Goal: Check status: Check status

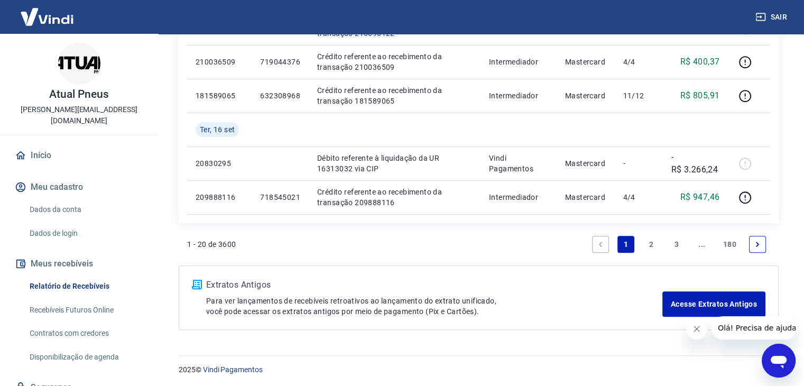
scroll to position [816, 0]
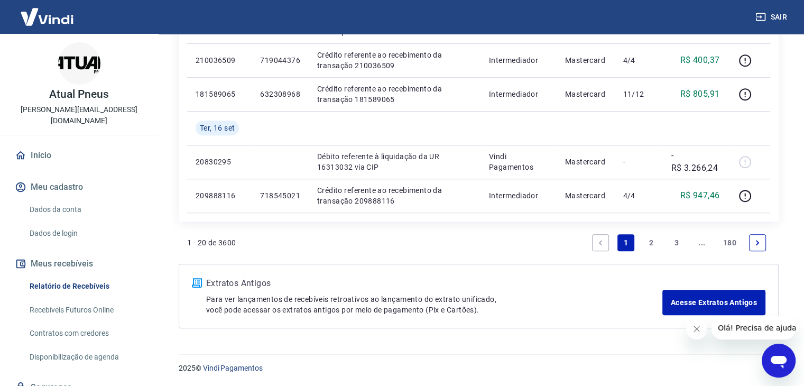
click at [653, 245] on link "2" at bounding box center [651, 242] width 17 height 17
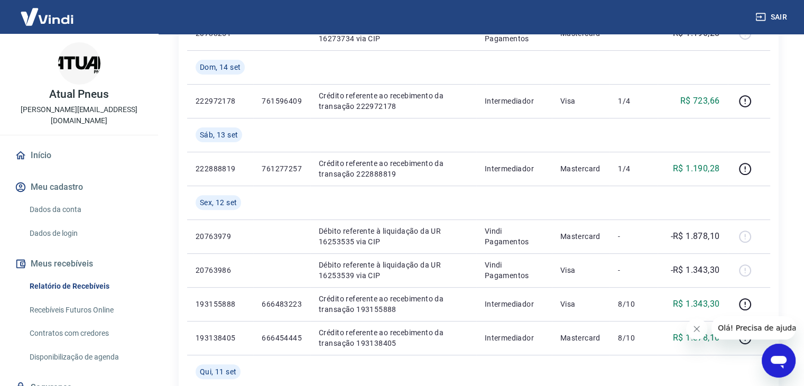
scroll to position [317, 0]
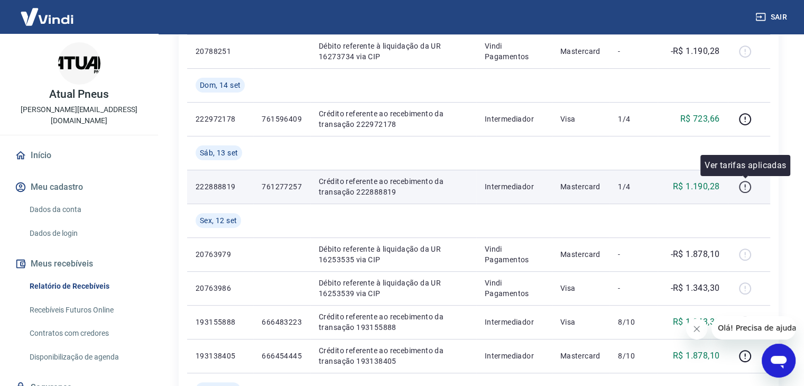
click at [743, 184] on icon "button" at bounding box center [744, 186] width 13 height 13
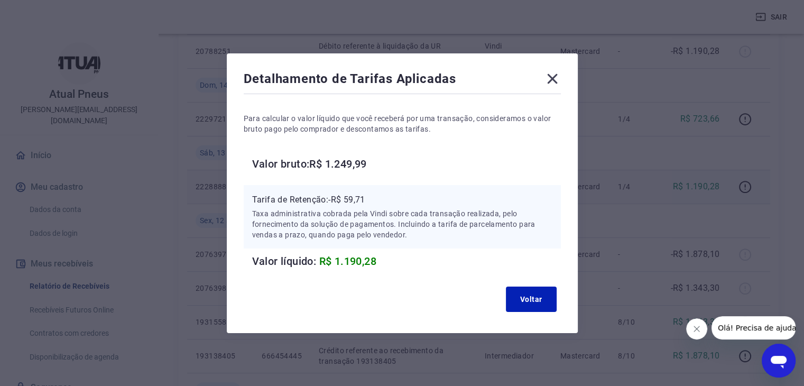
click at [556, 85] on icon at bounding box center [552, 78] width 17 height 17
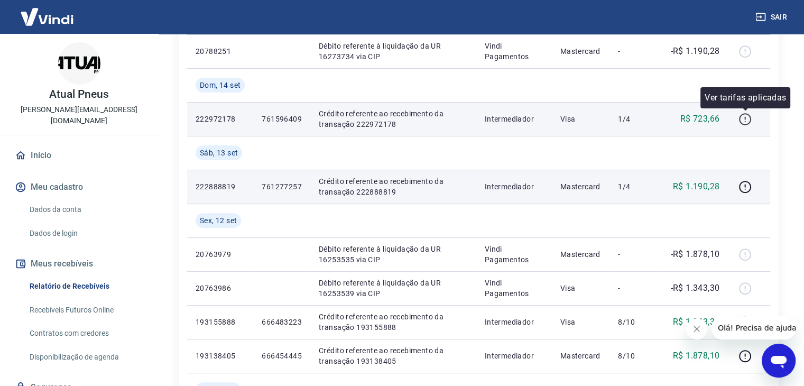
click at [744, 117] on icon "button" at bounding box center [744, 119] width 13 height 13
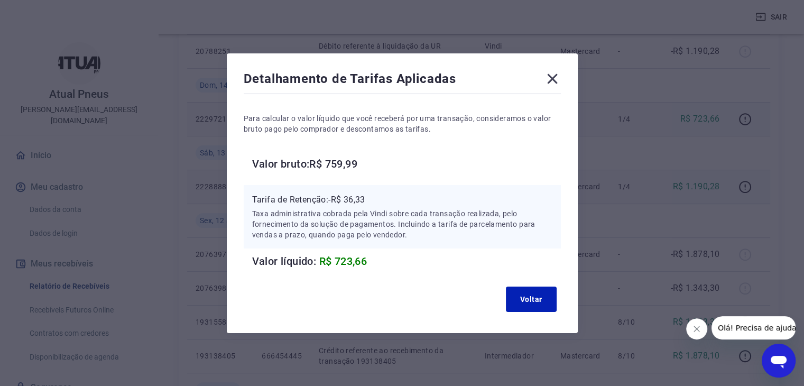
click at [557, 76] on icon at bounding box center [552, 78] width 10 height 10
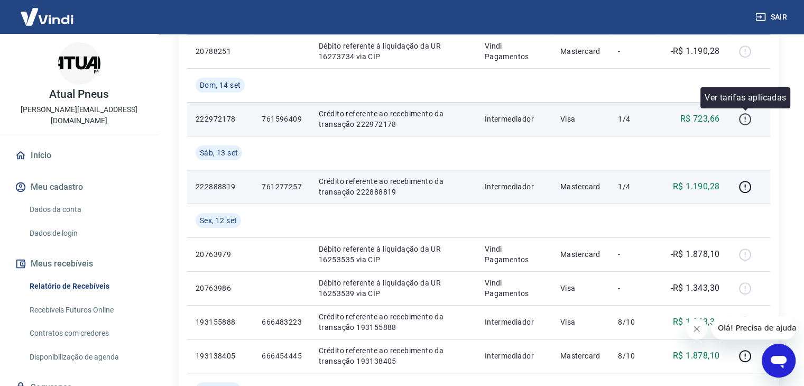
click at [743, 115] on icon "button" at bounding box center [744, 119] width 13 height 13
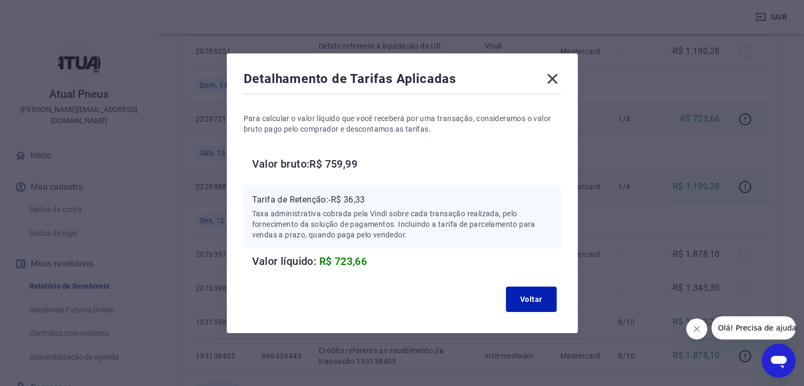
click at [557, 75] on icon at bounding box center [552, 78] width 17 height 17
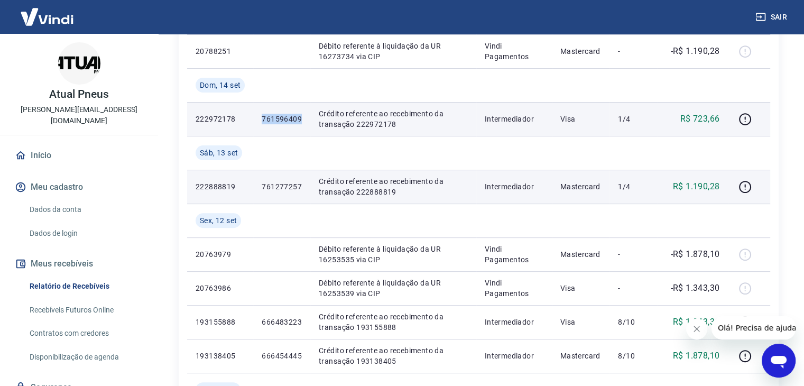
drag, startPoint x: 304, startPoint y: 123, endPoint x: 264, endPoint y: 123, distance: 40.2
click at [264, 123] on td "761596409" at bounding box center [281, 119] width 57 height 34
copy p "761596409"
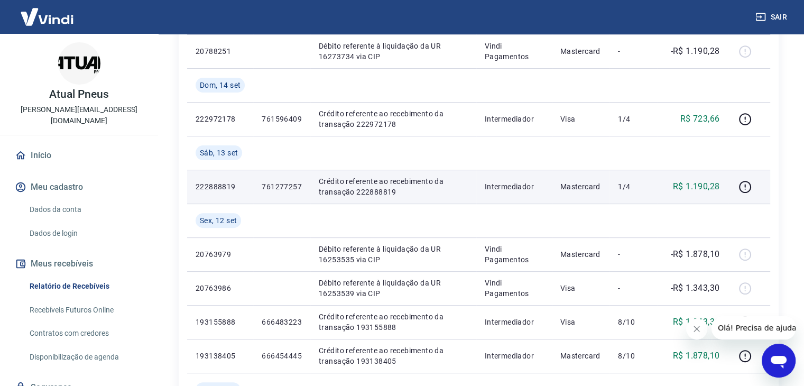
click at [281, 186] on p "761277257" at bounding box center [282, 186] width 40 height 11
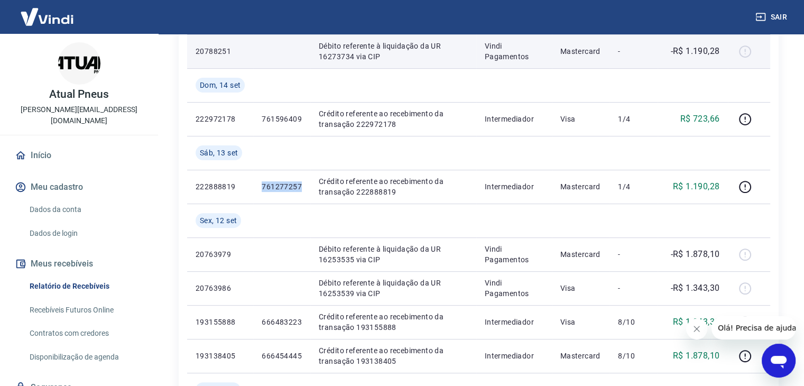
copy p "761277257"
